Goal: Complete application form: Complete application form

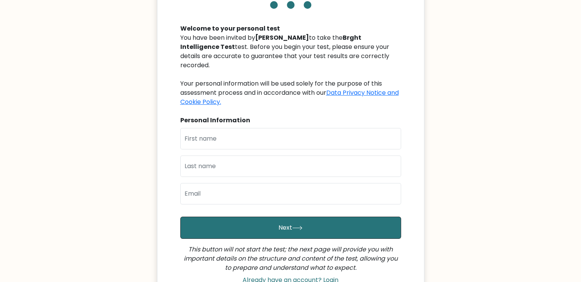
scroll to position [76, 0]
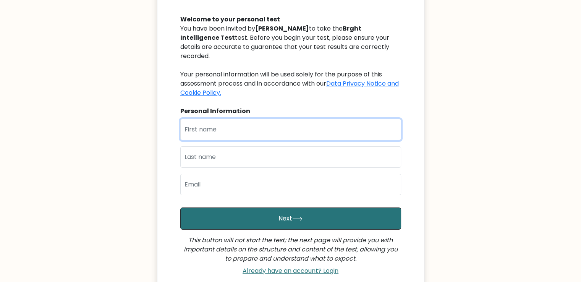
click at [290, 127] on input "text" at bounding box center [290, 129] width 221 height 21
type input "Mike Jerome"
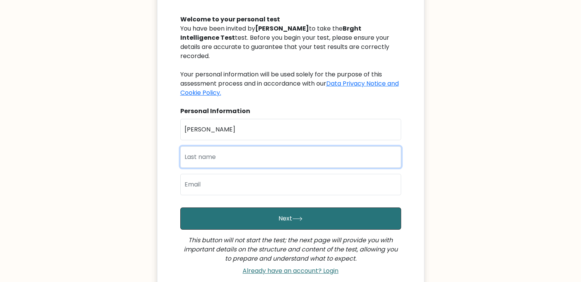
click at [235, 148] on input "text" at bounding box center [290, 156] width 221 height 21
type input "Iglesias"
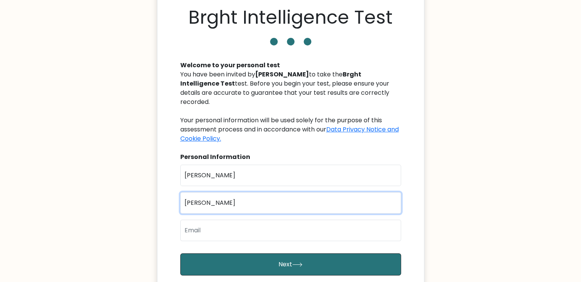
scroll to position [115, 0]
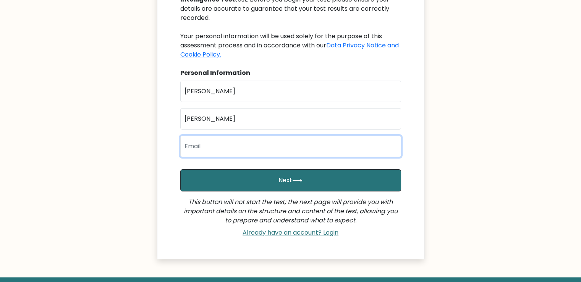
click at [316, 141] on input "email" at bounding box center [290, 146] width 221 height 21
type input "iglesiasmike.mi@gmail.com"
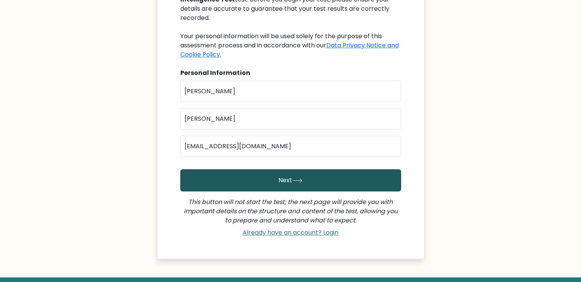
click at [307, 174] on button "Next" at bounding box center [290, 180] width 221 height 22
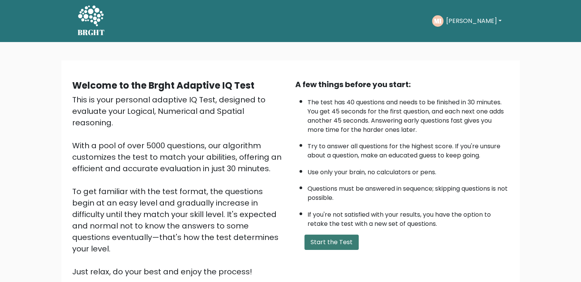
click at [339, 239] on button "Start the Test" at bounding box center [331, 242] width 54 height 15
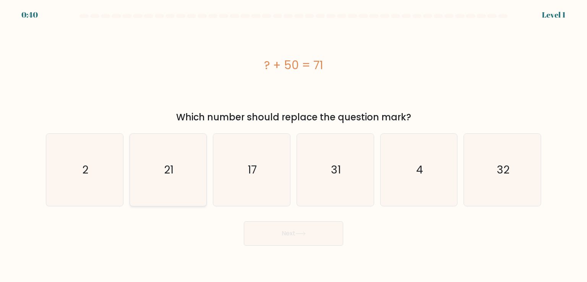
click at [165, 185] on icon "21" at bounding box center [168, 170] width 72 height 72
click at [293, 145] on input "b. 21" at bounding box center [293, 143] width 0 height 4
radio input "true"
click at [310, 233] on button "Next" at bounding box center [293, 233] width 99 height 24
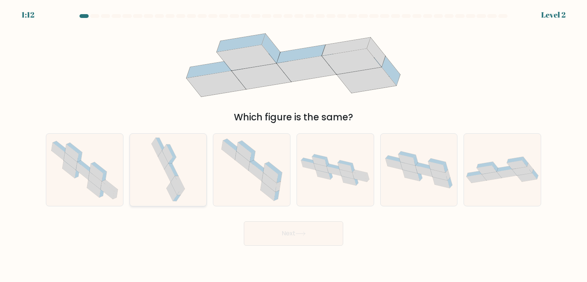
click at [175, 184] on icon at bounding box center [176, 185] width 11 height 19
click at [293, 145] on input "b." at bounding box center [293, 143] width 0 height 4
radio input "true"
click at [299, 234] on icon at bounding box center [300, 233] width 10 height 4
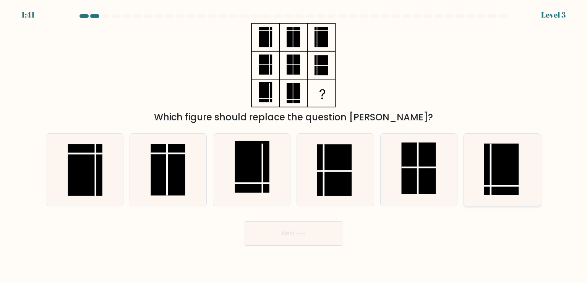
click at [499, 182] on rect at bounding box center [501, 170] width 34 height 52
click at [294, 145] on input "f." at bounding box center [293, 143] width 0 height 4
radio input "true"
click at [307, 238] on button "Next" at bounding box center [293, 233] width 99 height 24
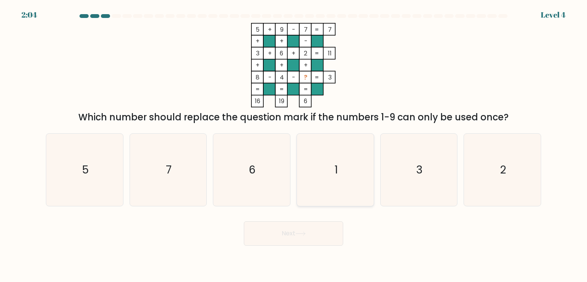
click at [344, 177] on icon "1" at bounding box center [335, 170] width 72 height 72
click at [294, 145] on input "d. 1" at bounding box center [293, 143] width 0 height 4
radio input "true"
click at [319, 229] on button "Next" at bounding box center [293, 233] width 99 height 24
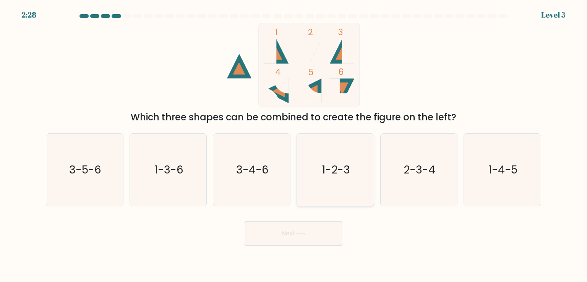
click at [364, 175] on icon "1-2-3" at bounding box center [335, 170] width 72 height 72
click at [294, 145] on input "d. 1-2-3" at bounding box center [293, 143] width 0 height 4
radio input "true"
click at [325, 218] on div "Next" at bounding box center [293, 230] width 504 height 30
click at [324, 231] on button "Next" at bounding box center [293, 233] width 99 height 24
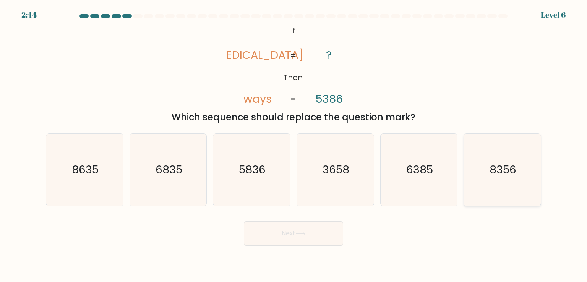
click at [504, 181] on icon "8356" at bounding box center [502, 170] width 72 height 72
click at [294, 145] on input "f. 8356" at bounding box center [293, 143] width 0 height 4
radio input "true"
click at [306, 233] on icon at bounding box center [300, 233] width 10 height 4
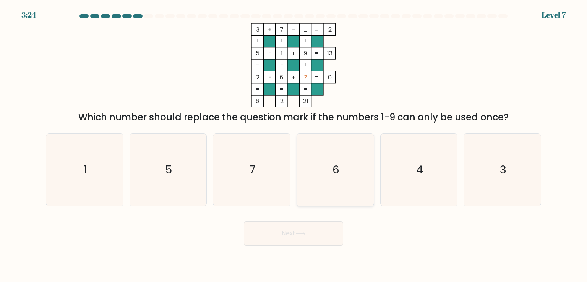
click at [336, 184] on icon "6" at bounding box center [335, 170] width 72 height 72
click at [294, 145] on input "d. 6" at bounding box center [293, 143] width 0 height 4
radio input "true"
click at [306, 233] on icon at bounding box center [300, 233] width 10 height 4
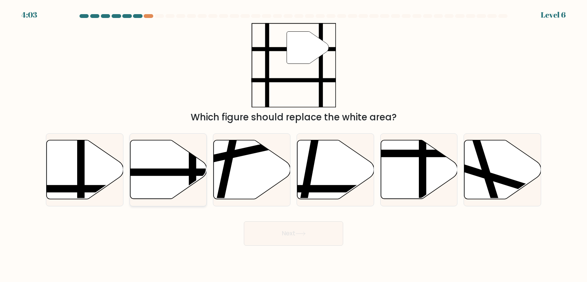
click at [180, 172] on line at bounding box center [143, 172] width 155 height 0
click at [293, 145] on input "b." at bounding box center [293, 143] width 0 height 4
radio input "true"
click at [296, 237] on button "Next" at bounding box center [293, 233] width 99 height 24
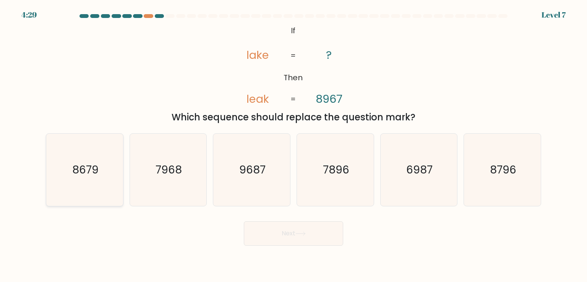
click at [81, 173] on text "8679" at bounding box center [85, 169] width 26 height 15
click at [293, 145] on input "a. 8679" at bounding box center [293, 143] width 0 height 4
radio input "true"
click at [318, 238] on button "Next" at bounding box center [293, 233] width 99 height 24
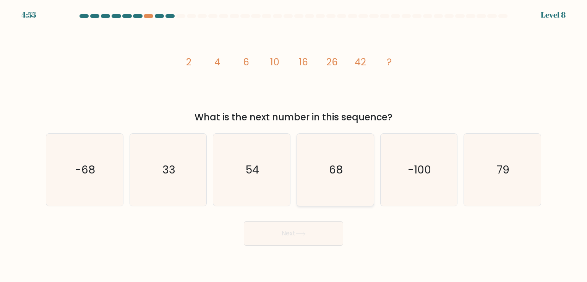
click at [346, 192] on icon "68" at bounding box center [335, 170] width 72 height 72
click at [294, 145] on input "d. 68" at bounding box center [293, 143] width 0 height 4
radio input "true"
click at [298, 239] on button "Next" at bounding box center [293, 233] width 99 height 24
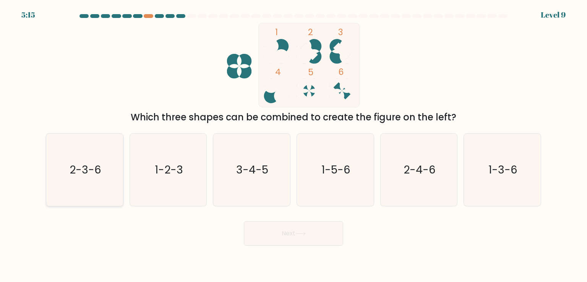
click at [70, 185] on icon "2-3-6" at bounding box center [85, 170] width 72 height 72
click at [293, 145] on input "a. 2-3-6" at bounding box center [293, 143] width 0 height 4
radio input "true"
click at [292, 245] on button "Next" at bounding box center [293, 233] width 99 height 24
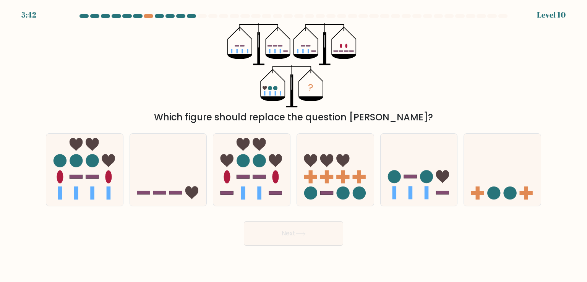
drag, startPoint x: 410, startPoint y: 178, endPoint x: 371, endPoint y: 209, distance: 49.8
click at [410, 178] on rect at bounding box center [410, 177] width 13 height 4
click at [294, 145] on input "e." at bounding box center [293, 143] width 0 height 4
radio input "true"
click at [327, 239] on button "Next" at bounding box center [293, 233] width 99 height 24
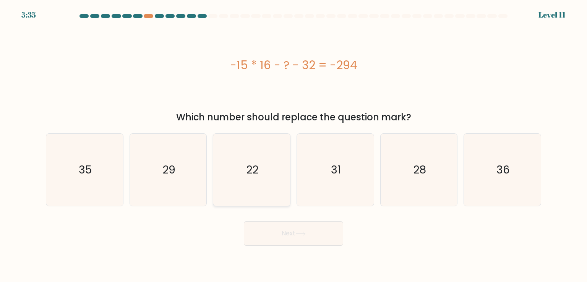
click at [250, 176] on text "22" at bounding box center [252, 169] width 12 height 15
click at [293, 145] on input "c. 22" at bounding box center [293, 143] width 0 height 4
radio input "true"
click at [285, 233] on button "Next" at bounding box center [293, 233] width 99 height 24
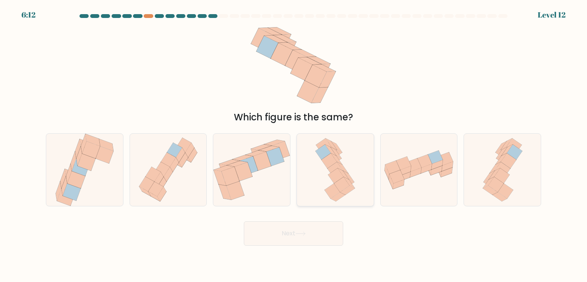
click at [335, 181] on icon at bounding box center [335, 175] width 15 height 15
click at [294, 145] on input "d." at bounding box center [293, 143] width 0 height 4
radio input "true"
click at [326, 225] on button "Next" at bounding box center [293, 233] width 99 height 24
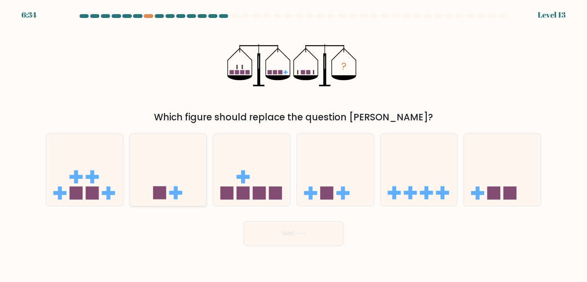
click at [191, 182] on icon at bounding box center [168, 169] width 77 height 63
click at [293, 145] on input "b." at bounding box center [293, 143] width 0 height 4
radio input "true"
click at [285, 229] on button "Next" at bounding box center [293, 233] width 99 height 24
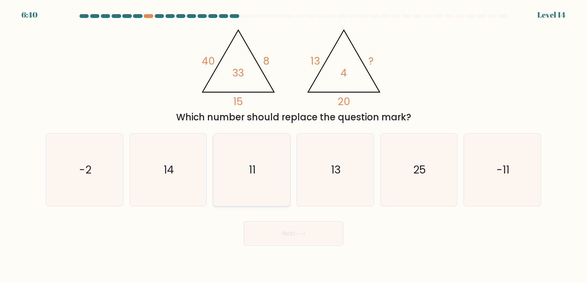
click at [257, 167] on icon "11" at bounding box center [251, 170] width 72 height 72
click at [293, 145] on input "c. 11" at bounding box center [293, 143] width 0 height 4
radio input "true"
click at [332, 237] on button "Next" at bounding box center [293, 233] width 99 height 24
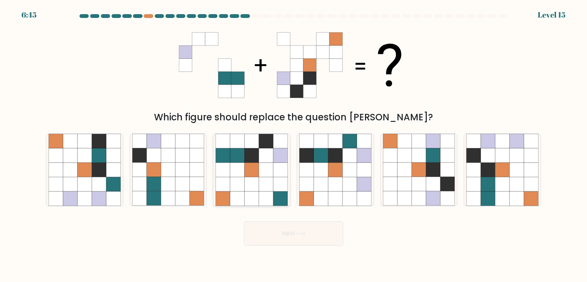
click at [263, 170] on icon at bounding box center [266, 170] width 15 height 15
click at [293, 145] on input "c." at bounding box center [293, 143] width 0 height 4
radio input "true"
click at [312, 236] on button "Next" at bounding box center [293, 233] width 99 height 24
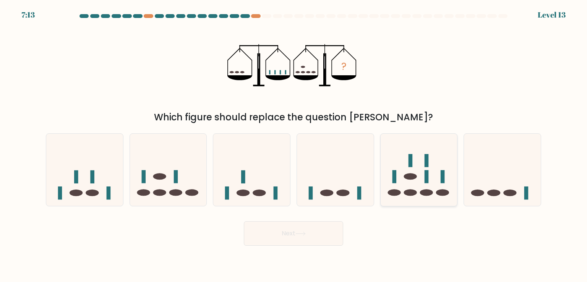
click at [432, 181] on icon at bounding box center [418, 169] width 77 height 63
click at [294, 145] on input "e." at bounding box center [293, 143] width 0 height 4
radio input "true"
click at [326, 216] on div "Next" at bounding box center [293, 230] width 504 height 30
click at [322, 230] on button "Next" at bounding box center [293, 233] width 99 height 24
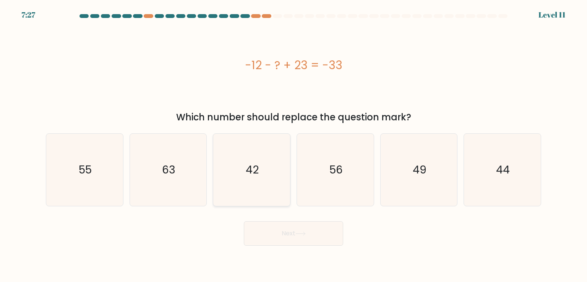
click at [269, 159] on icon "42" at bounding box center [251, 170] width 72 height 72
click at [293, 145] on input "c. 42" at bounding box center [293, 143] width 0 height 4
radio input "true"
click at [311, 228] on button "Next" at bounding box center [293, 233] width 99 height 24
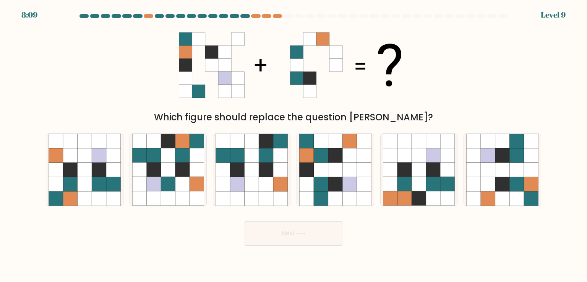
drag, startPoint x: 182, startPoint y: 172, endPoint x: 308, endPoint y: 236, distance: 141.5
click at [182, 172] on icon at bounding box center [182, 170] width 15 height 15
click at [293, 145] on input "b." at bounding box center [293, 143] width 0 height 4
radio input "true"
click at [310, 237] on button "Next" at bounding box center [293, 233] width 99 height 24
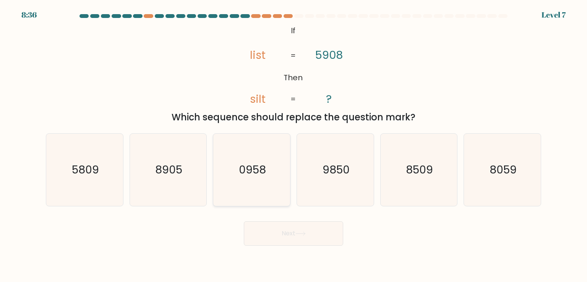
click at [255, 171] on text "0958" at bounding box center [252, 169] width 27 height 15
click at [293, 145] on input "c. 0958" at bounding box center [293, 143] width 0 height 4
radio input "true"
click at [291, 240] on button "Next" at bounding box center [293, 233] width 99 height 24
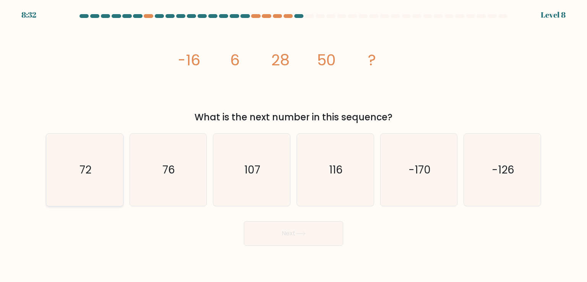
click at [100, 162] on icon "72" at bounding box center [85, 170] width 72 height 72
click at [293, 145] on input "a. 72" at bounding box center [293, 143] width 0 height 4
radio input "true"
drag, startPoint x: 310, startPoint y: 253, endPoint x: 310, endPoint y: 233, distance: 19.9
click at [310, 252] on body "8:32 Level 8" at bounding box center [293, 141] width 587 height 282
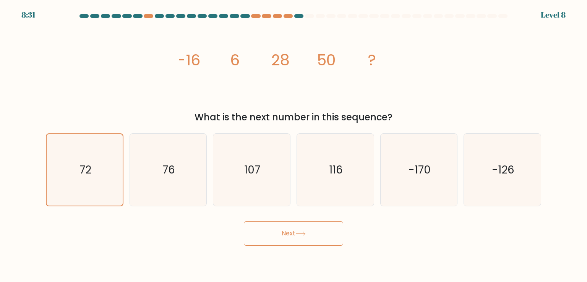
click at [310, 233] on button "Next" at bounding box center [293, 233] width 99 height 24
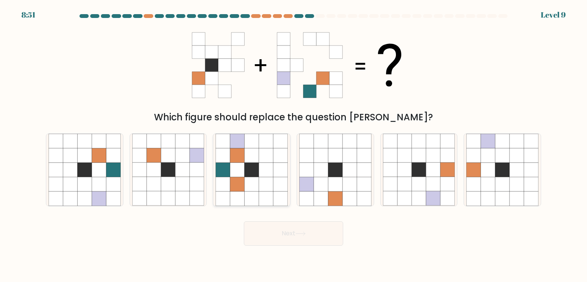
drag, startPoint x: 241, startPoint y: 164, endPoint x: 258, endPoint y: 146, distance: 24.9
click at [243, 165] on icon at bounding box center [237, 170] width 15 height 15
click at [293, 145] on input "c." at bounding box center [293, 143] width 0 height 4
radio input "true"
click at [298, 236] on button "Next" at bounding box center [293, 233] width 99 height 24
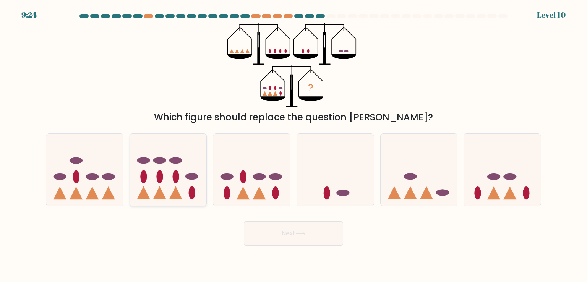
click at [164, 185] on icon at bounding box center [168, 169] width 77 height 63
click at [293, 145] on input "b." at bounding box center [293, 143] width 0 height 4
radio input "true"
click at [344, 240] on div "Next" at bounding box center [293, 230] width 504 height 30
click at [315, 234] on button "Next" at bounding box center [293, 233] width 99 height 24
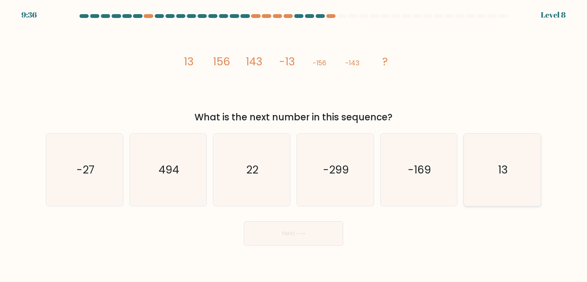
click at [474, 172] on icon "13" at bounding box center [502, 170] width 72 height 72
click at [294, 145] on input "f. 13" at bounding box center [293, 143] width 0 height 4
radio input "true"
click at [306, 252] on body "9:36 Level 8" at bounding box center [293, 141] width 587 height 282
click at [322, 235] on button "Next" at bounding box center [293, 233] width 99 height 24
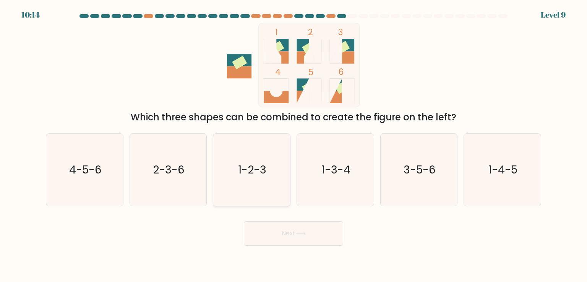
click at [257, 177] on icon "1-2-3" at bounding box center [251, 170] width 72 height 72
click at [293, 145] on input "c. 1-2-3" at bounding box center [293, 143] width 0 height 4
radio input "true"
click at [296, 243] on button "Next" at bounding box center [293, 233] width 99 height 24
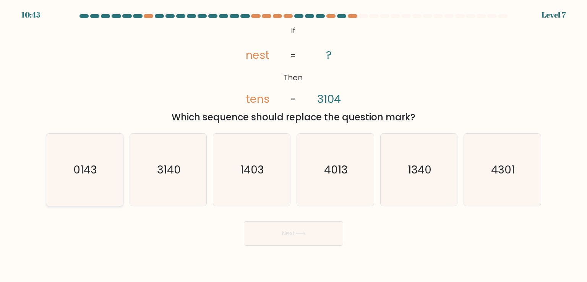
click at [75, 156] on icon "0143" at bounding box center [85, 170] width 72 height 72
click at [293, 145] on input "a. 0143" at bounding box center [293, 143] width 0 height 4
radio input "true"
click at [301, 243] on button "Next" at bounding box center [293, 233] width 99 height 24
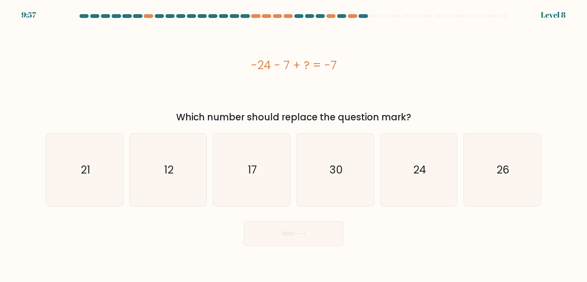
drag, startPoint x: 405, startPoint y: 188, endPoint x: 316, endPoint y: 228, distance: 97.1
click at [405, 188] on icon "24" at bounding box center [419, 170] width 72 height 72
click at [294, 145] on input "e. 24" at bounding box center [293, 143] width 0 height 4
radio input "true"
click at [309, 233] on button "Next" at bounding box center [293, 233] width 99 height 24
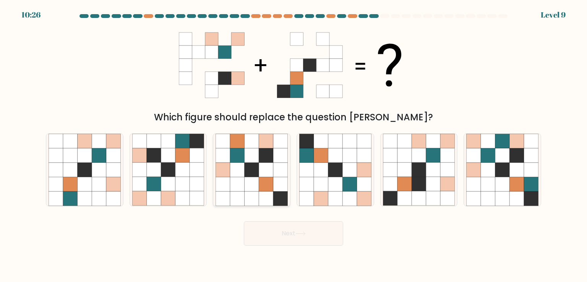
click at [267, 161] on icon at bounding box center [266, 155] width 15 height 15
click at [293, 145] on input "c." at bounding box center [293, 143] width 0 height 4
radio input "true"
click at [335, 244] on button "Next" at bounding box center [293, 233] width 99 height 24
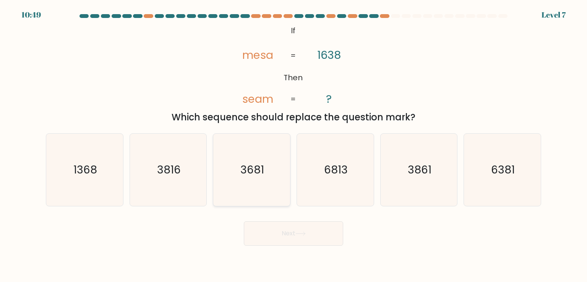
click at [260, 191] on icon "3681" at bounding box center [251, 170] width 72 height 72
click at [293, 145] on input "c. 3681" at bounding box center [293, 143] width 0 height 4
radio input "true"
click at [299, 240] on button "Next" at bounding box center [293, 233] width 99 height 24
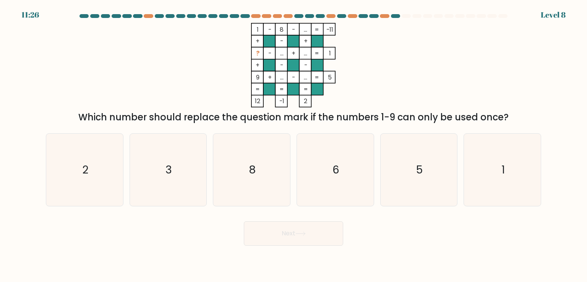
click at [208, 178] on div "b. 3" at bounding box center [168, 169] width 84 height 73
click at [253, 187] on icon "8" at bounding box center [251, 170] width 72 height 72
click at [293, 145] on input "c. 8" at bounding box center [293, 143] width 0 height 4
radio input "true"
click at [296, 236] on button "Next" at bounding box center [293, 233] width 99 height 24
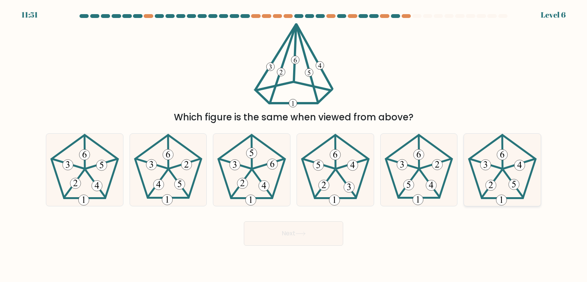
click at [506, 182] on icon at bounding box center [502, 170] width 72 height 72
click at [294, 145] on input "f." at bounding box center [293, 143] width 0 height 4
radio input "true"
click at [295, 246] on body "11:50 Level 6" at bounding box center [293, 141] width 587 height 282
click at [312, 232] on button "Next" at bounding box center [293, 233] width 99 height 24
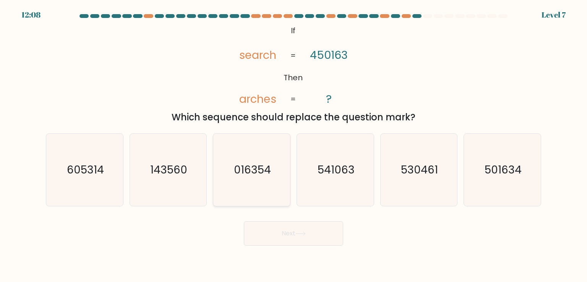
click at [260, 181] on icon "016354" at bounding box center [251, 170] width 72 height 72
click at [293, 145] on input "c. 016354" at bounding box center [293, 143] width 0 height 4
radio input "true"
click at [307, 223] on button "Next" at bounding box center [293, 233] width 99 height 24
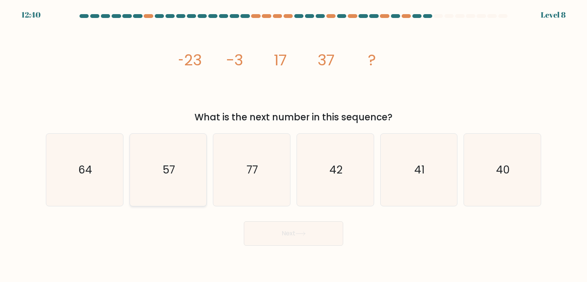
click at [187, 175] on icon "57" at bounding box center [168, 170] width 72 height 72
click at [293, 145] on input "b. 57" at bounding box center [293, 143] width 0 height 4
radio input "true"
click at [280, 219] on div "Next" at bounding box center [293, 230] width 504 height 30
click at [297, 232] on icon at bounding box center [300, 233] width 10 height 4
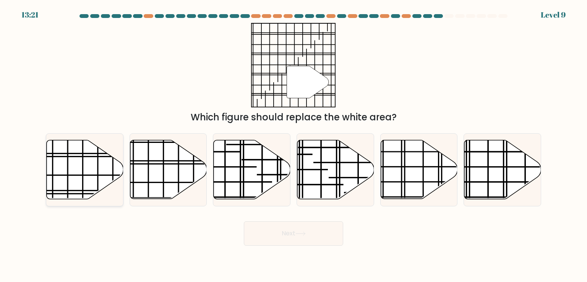
click at [120, 155] on icon at bounding box center [84, 170] width 77 height 60
click at [293, 145] on input "a." at bounding box center [293, 143] width 0 height 4
radio input "true"
click at [251, 225] on button "Next" at bounding box center [293, 233] width 99 height 24
click at [278, 229] on button "Next" at bounding box center [293, 233] width 99 height 24
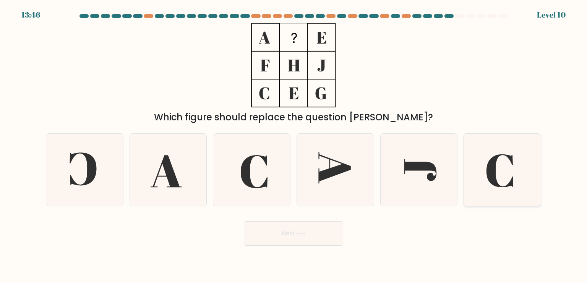
click at [520, 171] on icon at bounding box center [502, 170] width 72 height 72
click at [294, 145] on input "f." at bounding box center [293, 143] width 0 height 4
radio input "true"
click at [504, 170] on icon at bounding box center [501, 169] width 71 height 71
click at [294, 145] on input "f." at bounding box center [293, 143] width 0 height 4
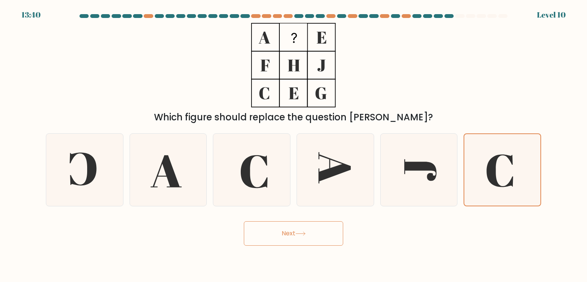
click at [298, 237] on button "Next" at bounding box center [293, 233] width 99 height 24
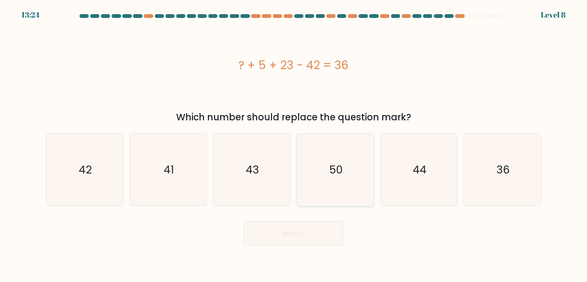
drag, startPoint x: 322, startPoint y: 171, endPoint x: 323, endPoint y: 176, distance: 5.1
click at [322, 171] on icon "50" at bounding box center [335, 170] width 72 height 72
click at [294, 145] on input "d. 50" at bounding box center [293, 143] width 0 height 4
radio input "true"
click at [310, 233] on button "Next" at bounding box center [293, 233] width 99 height 24
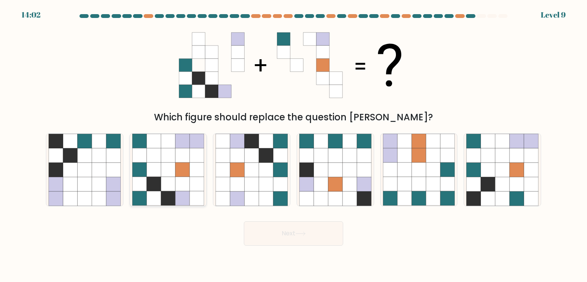
click at [183, 172] on icon at bounding box center [182, 170] width 15 height 15
click at [293, 145] on input "b." at bounding box center [293, 143] width 0 height 4
radio input "true"
click at [278, 238] on button "Next" at bounding box center [293, 233] width 99 height 24
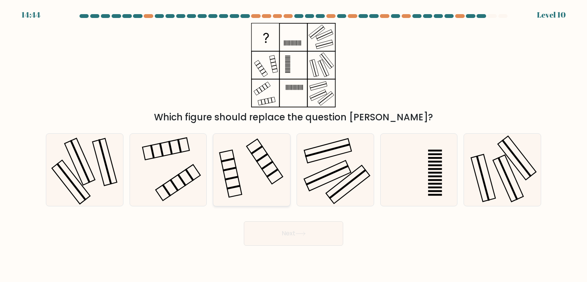
click at [269, 168] on icon at bounding box center [251, 170] width 72 height 72
click at [293, 145] on input "c." at bounding box center [293, 143] width 0 height 4
radio input "true"
click at [298, 237] on button "Next" at bounding box center [293, 233] width 99 height 24
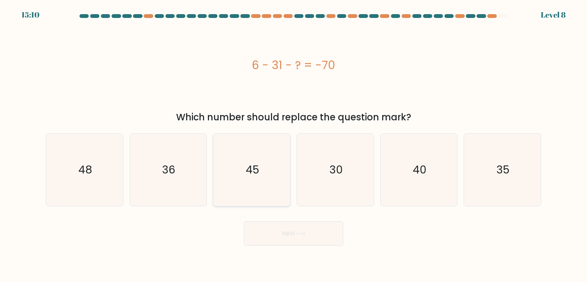
click at [254, 173] on text "45" at bounding box center [252, 169] width 13 height 15
click at [293, 145] on input "c. 45" at bounding box center [293, 143] width 0 height 4
radio input "true"
click at [275, 222] on button "Next" at bounding box center [293, 233] width 99 height 24
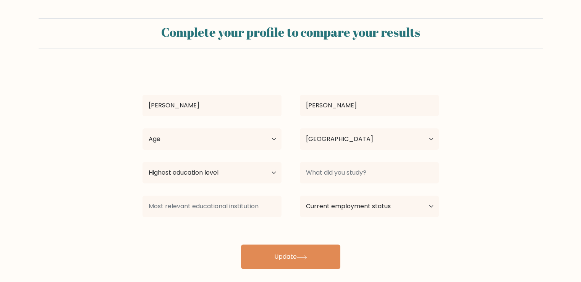
select select "PH"
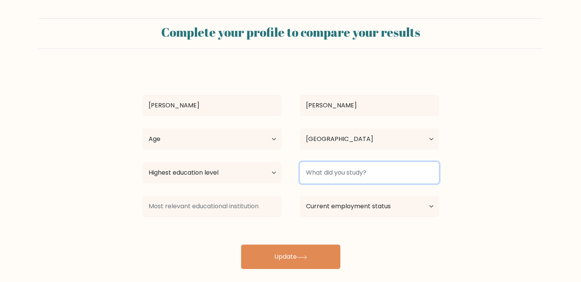
click at [335, 171] on input at bounding box center [369, 172] width 139 height 21
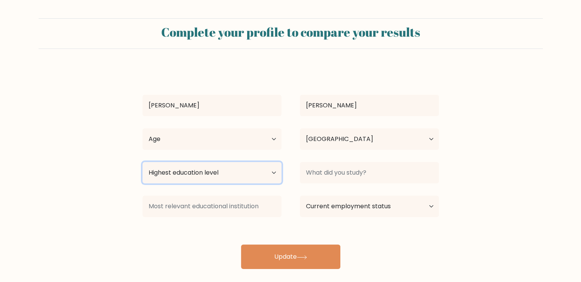
click at [265, 173] on select "Highest education level No schooling Primary Lower Secondary Upper Secondary Oc…" at bounding box center [211, 172] width 139 height 21
select select "bachelors_degree"
click at [142, 162] on select "Highest education level No schooling Primary Lower Secondary Upper Secondary Oc…" at bounding box center [211, 172] width 139 height 21
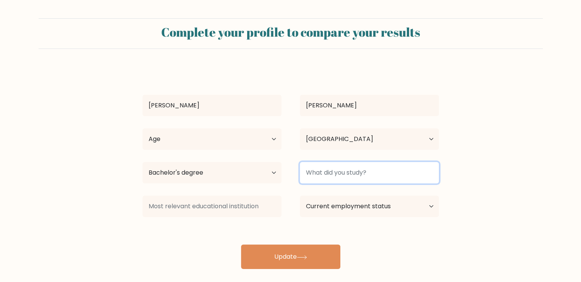
click at [371, 165] on input at bounding box center [369, 172] width 139 height 21
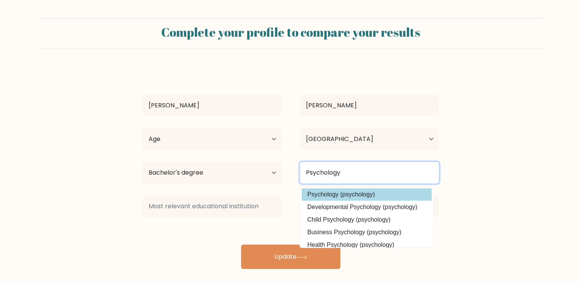
type input "Psychology"
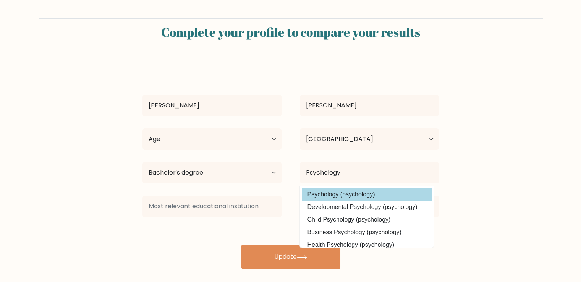
click at [370, 197] on div "Mike Jerome Iglesias Age Under 18 years old 18-24 years old 25-34 years old 35-…" at bounding box center [291, 168] width 306 height 202
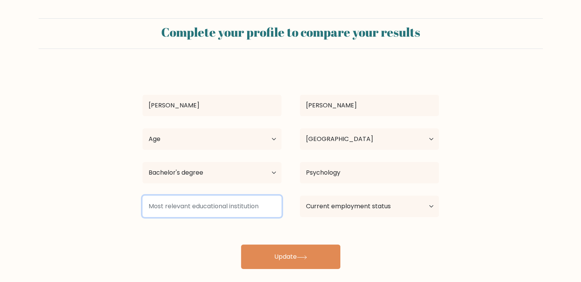
click at [209, 205] on input at bounding box center [211, 206] width 139 height 21
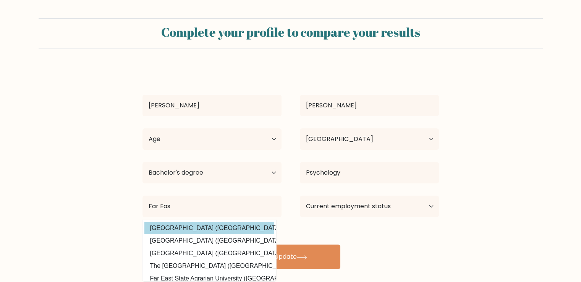
click at [222, 225] on option "Far Eastern University (Philippines)" at bounding box center [209, 228] width 130 height 12
type input "Far Eastern University"
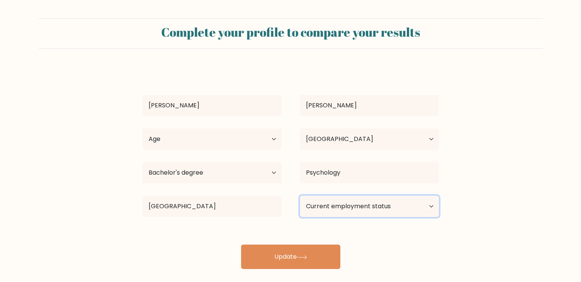
click at [365, 206] on select "Current employment status Employed Student Retired Other / prefer not to answer" at bounding box center [369, 206] width 139 height 21
select select "other"
click at [300, 196] on select "Current employment status Employed Student Retired Other / prefer not to answer" at bounding box center [369, 206] width 139 height 21
click at [411, 236] on div "Mike Jerome Iglesias Age Under 18 years old 18-24 years old 25-34 years old 35-…" at bounding box center [291, 168] width 306 height 202
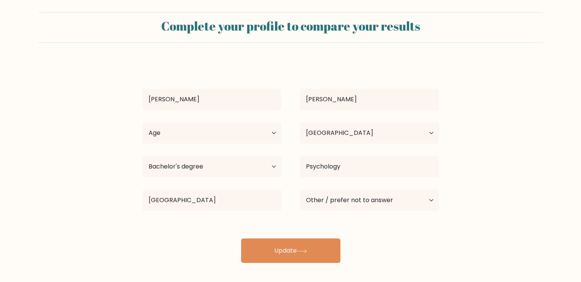
scroll to position [8, 0]
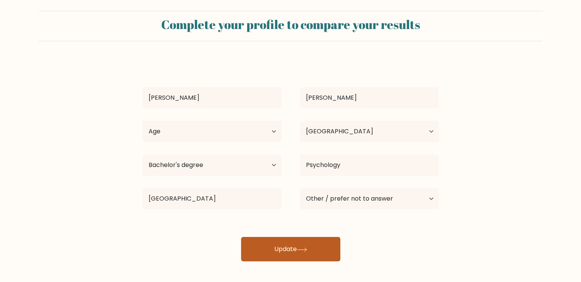
click at [329, 247] on button "Update" at bounding box center [290, 249] width 99 height 24
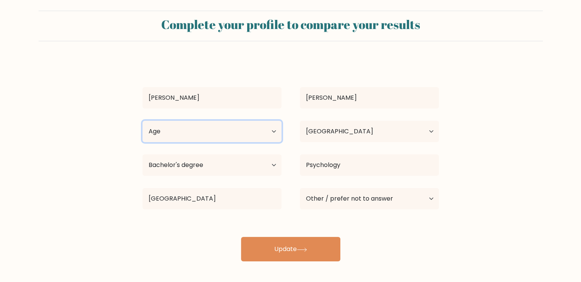
click at [235, 131] on select "Age Under 18 years old 18-24 years old 25-34 years old 35-44 years old 45-54 ye…" at bounding box center [211, 131] width 139 height 21
select select "25_34"
click at [142, 121] on select "Age Under 18 years old 18-24 years old 25-34 years old 35-44 years old 45-54 ye…" at bounding box center [211, 131] width 139 height 21
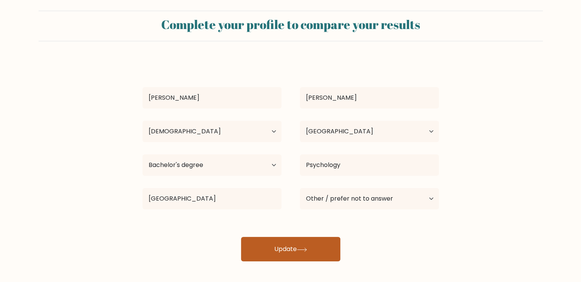
click at [305, 255] on button "Update" at bounding box center [290, 249] width 99 height 24
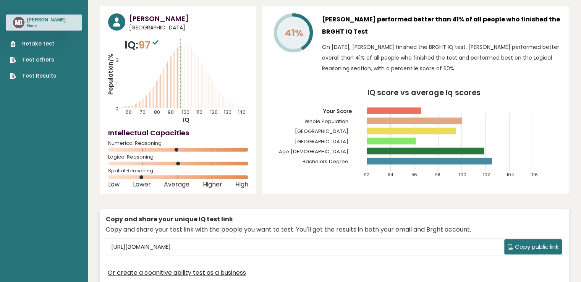
scroll to position [38, 0]
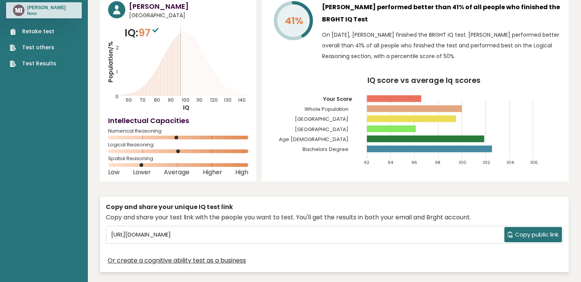
click at [527, 235] on span "Copy public link" at bounding box center [537, 234] width 44 height 9
